Goal: Navigation & Orientation: Find specific page/section

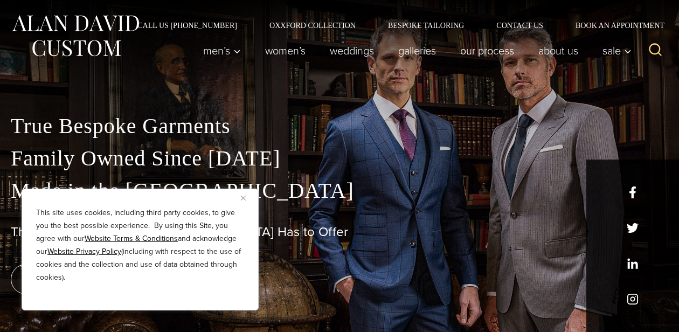
click at [243, 196] on img "Close" at bounding box center [243, 198] width 5 height 5
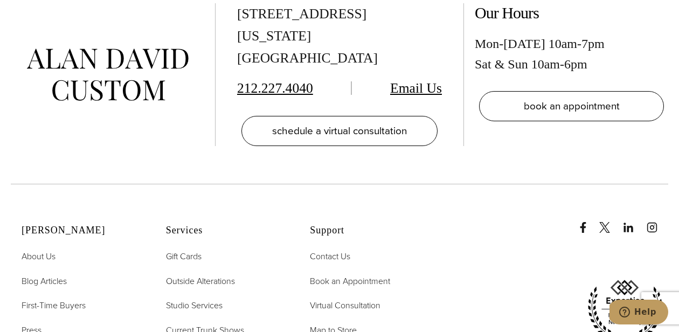
scroll to position [5228, 0]
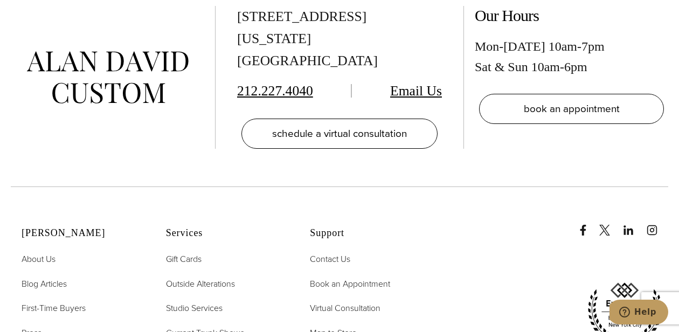
click at [346, 327] on span "Map to Store" at bounding box center [333, 333] width 47 height 12
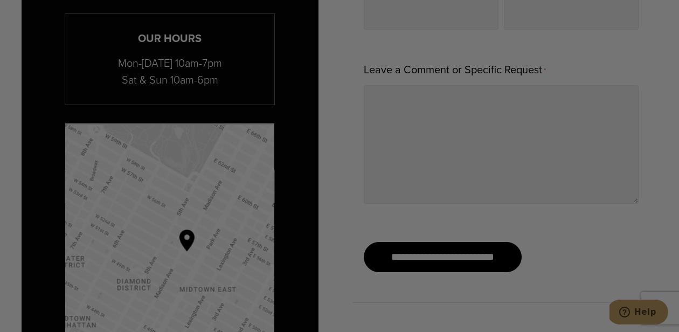
scroll to position [771, 0]
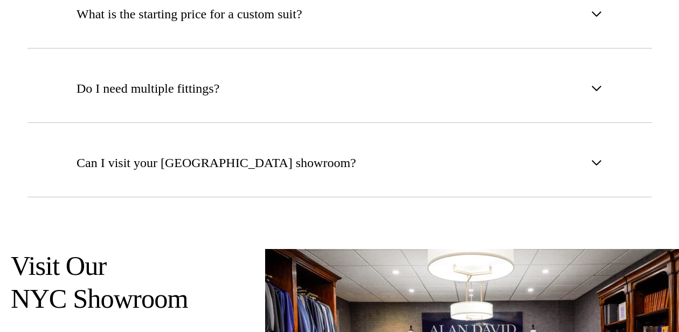
scroll to position [5228, 0]
